Goal: Check status

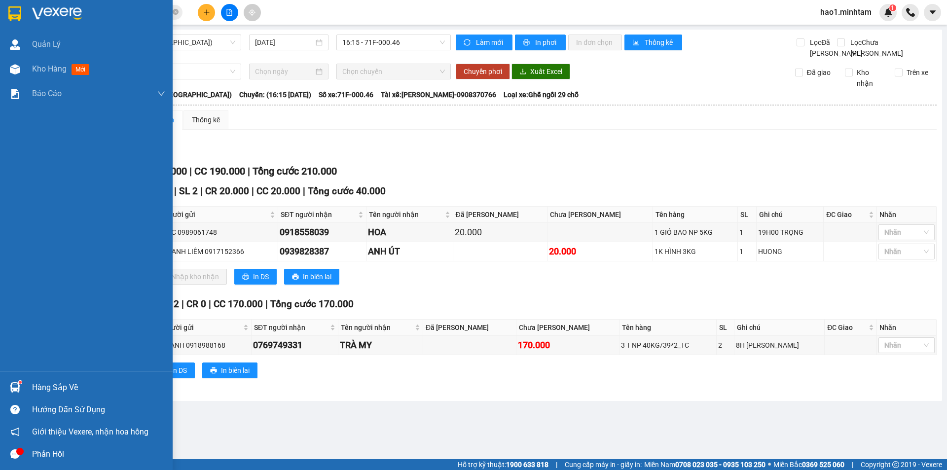
click at [30, 389] on div "Hàng sắp về" at bounding box center [86, 387] width 173 height 22
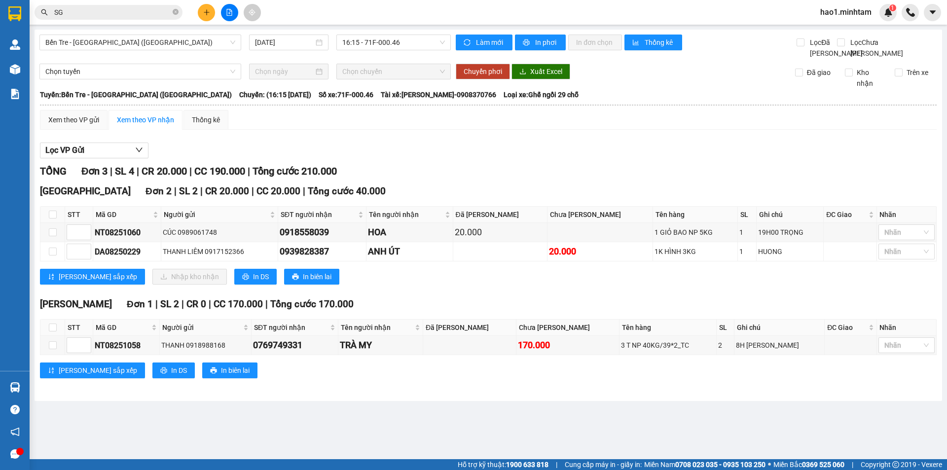
click at [449, 312] on section "Kết quả tìm kiếm ( 4091 ) Bộ lọc Thuộc VP này Ngày tạo đơn gần nhất Mã ĐH Trạng…" at bounding box center [473, 235] width 947 height 470
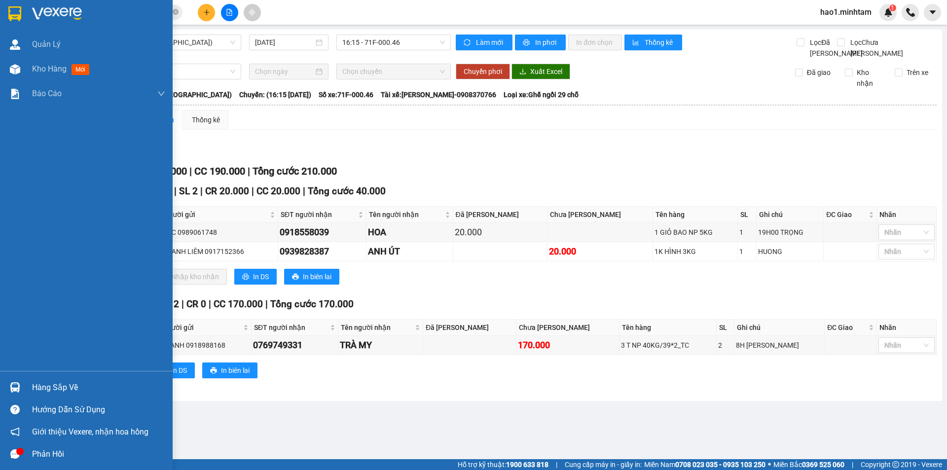
click at [23, 388] on div at bounding box center [14, 387] width 17 height 17
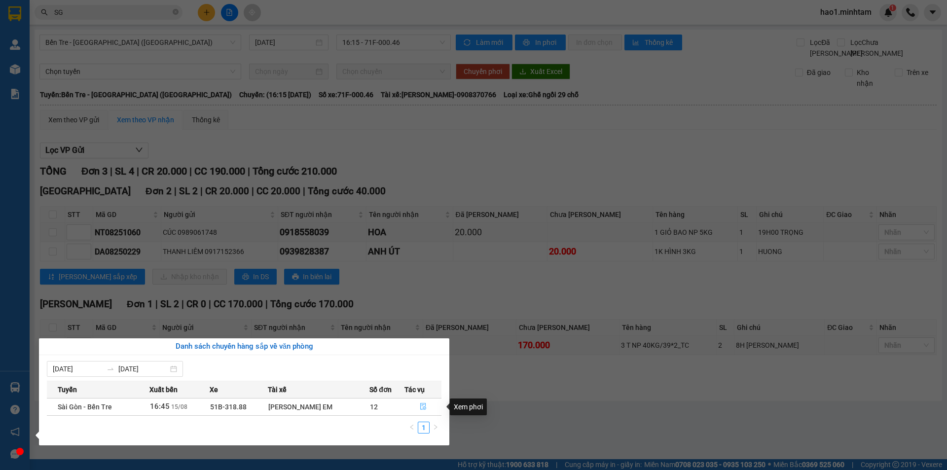
click at [426, 409] on icon "file-done" at bounding box center [423, 406] width 7 height 7
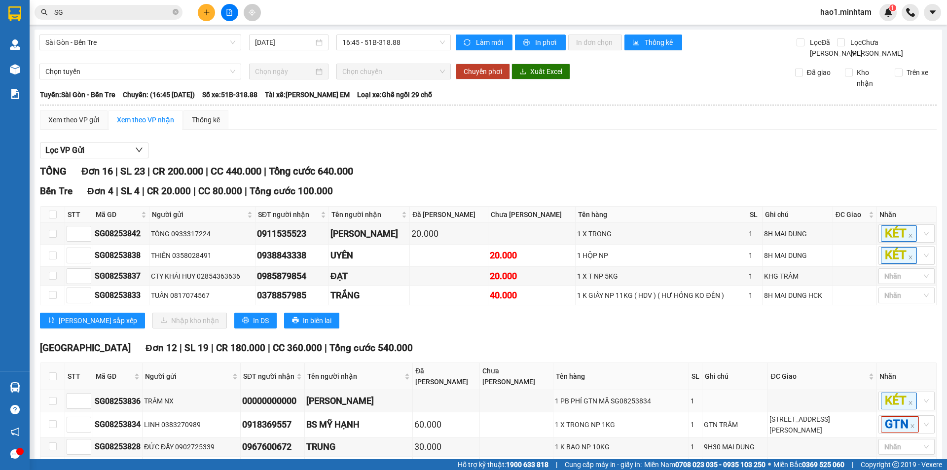
scroll to position [230, 0]
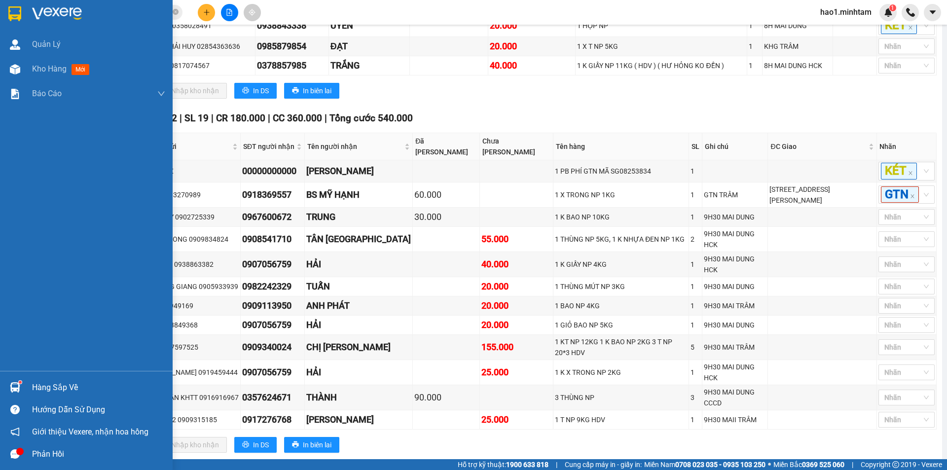
click at [29, 383] on div "Hàng sắp về" at bounding box center [86, 387] width 173 height 22
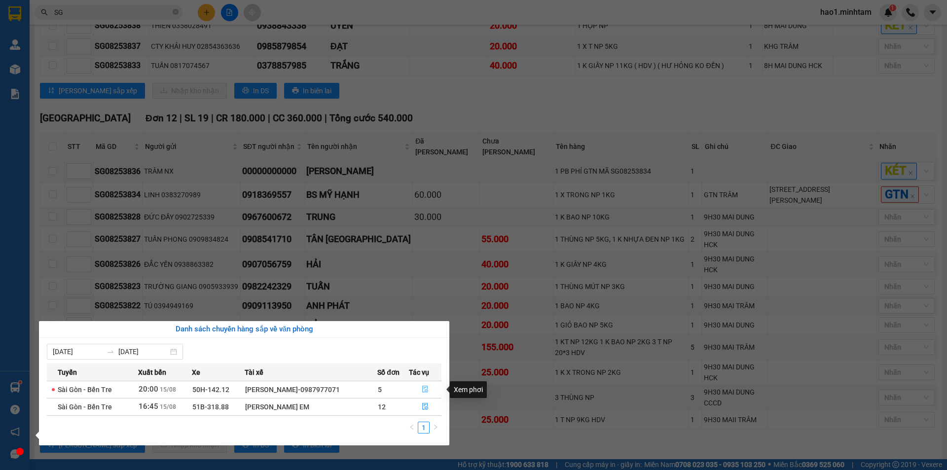
click at [424, 391] on icon "file-done" at bounding box center [425, 389] width 7 height 7
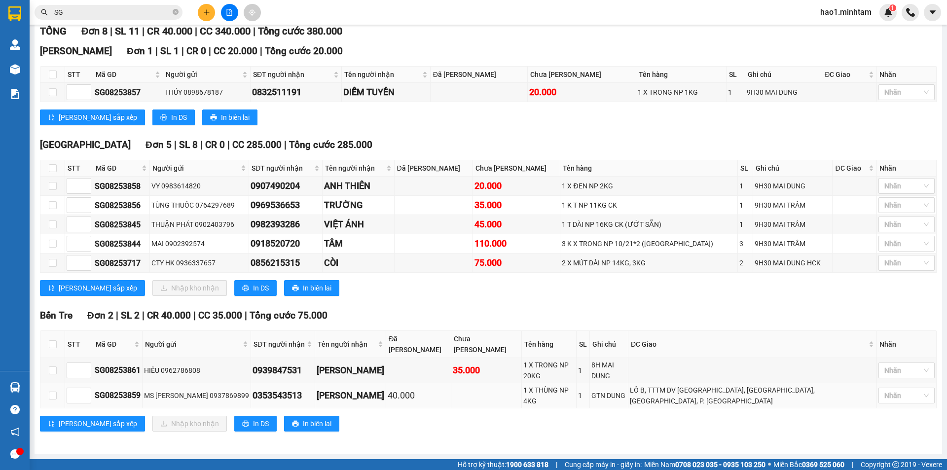
scroll to position [128, 0]
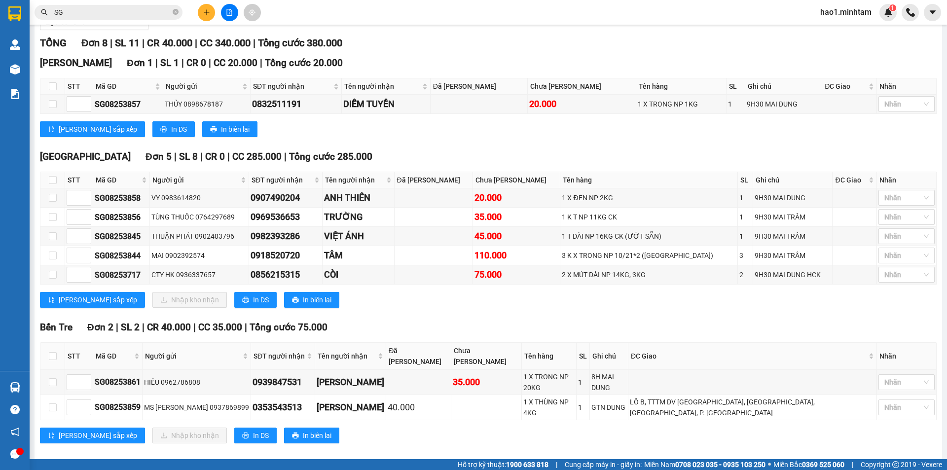
click at [418, 335] on div "Bến Tre Đơn 2 | SL 2 | CR 40.000 | CC 35.000 | Tổng cước 75.000" at bounding box center [488, 327] width 897 height 15
